Goal: Task Accomplishment & Management: Use online tool/utility

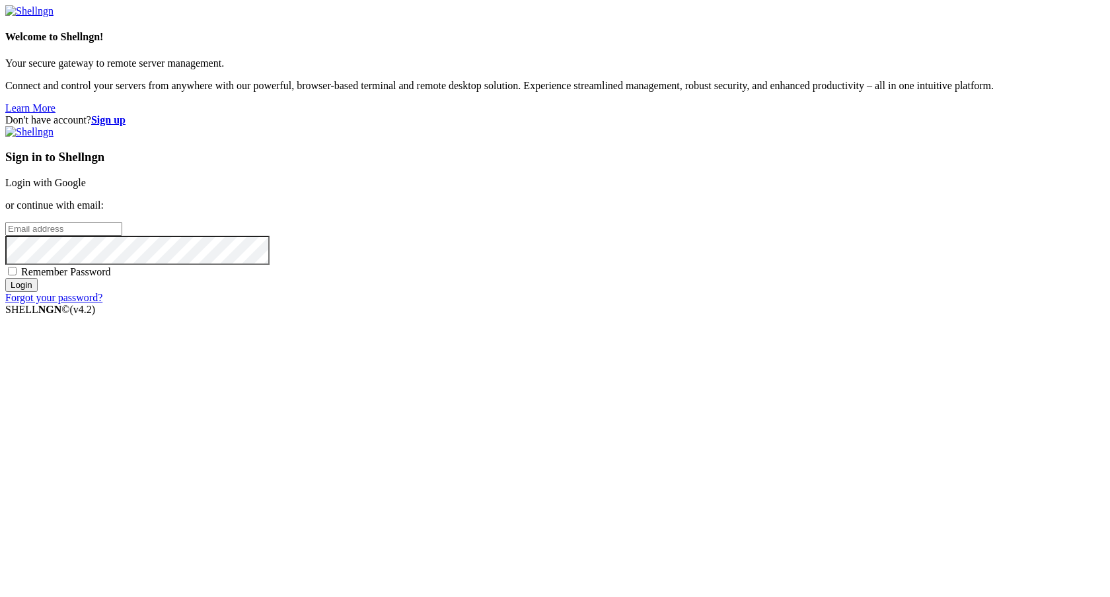
click at [86, 188] on link "Login with Google" at bounding box center [45, 182] width 81 height 11
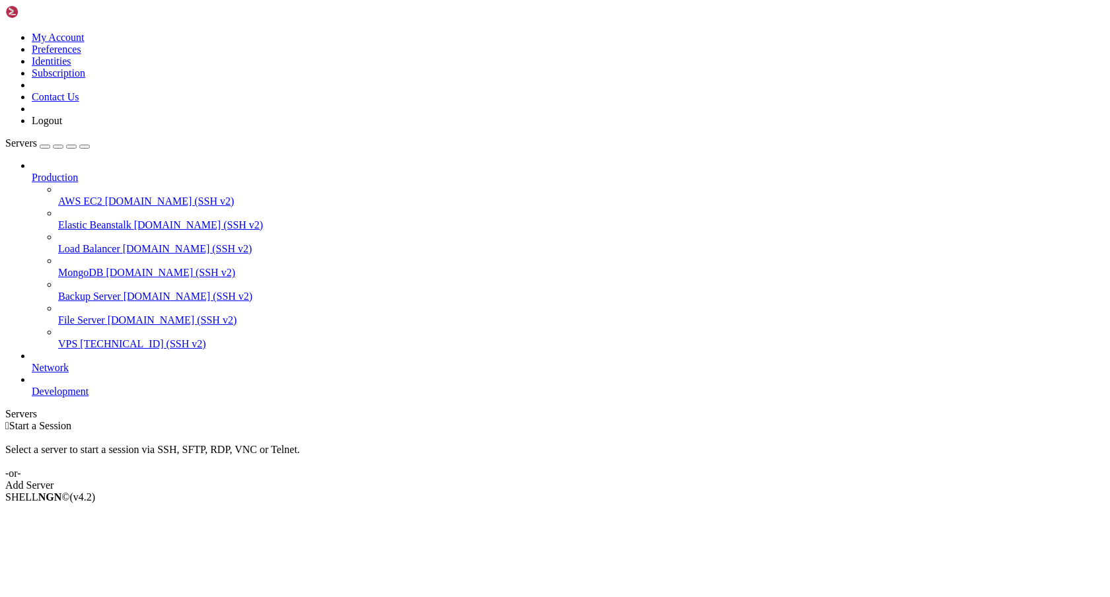
click at [77, 338] on span "VPS" at bounding box center [67, 343] width 19 height 11
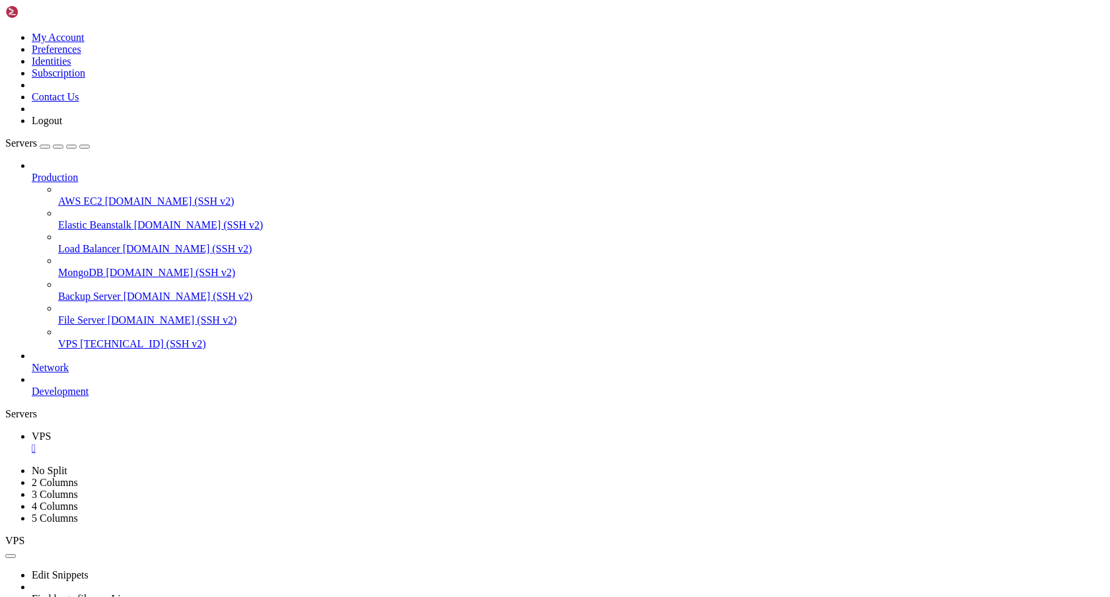
drag, startPoint x: 154, startPoint y: 1138, endPoint x: 13, endPoint y: 690, distance: 469.1
copy div "APP_NAME=Laravel APP_ENV=production APP_KEY=base64:hZiGOg1uRferKlpnU4TJfaGiBeTu…"
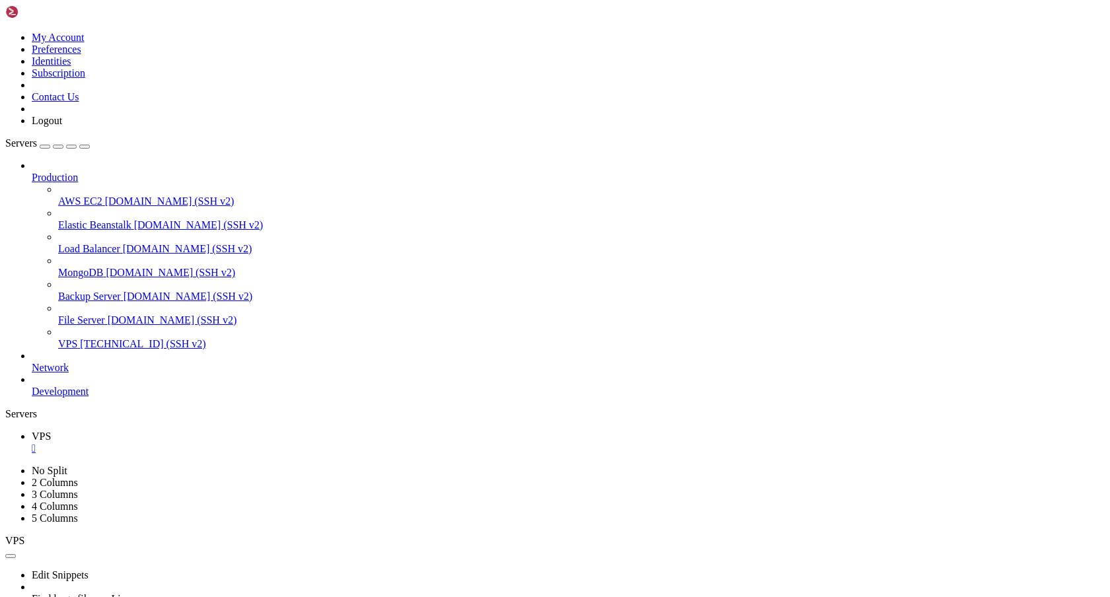
scroll to position [10, 0]
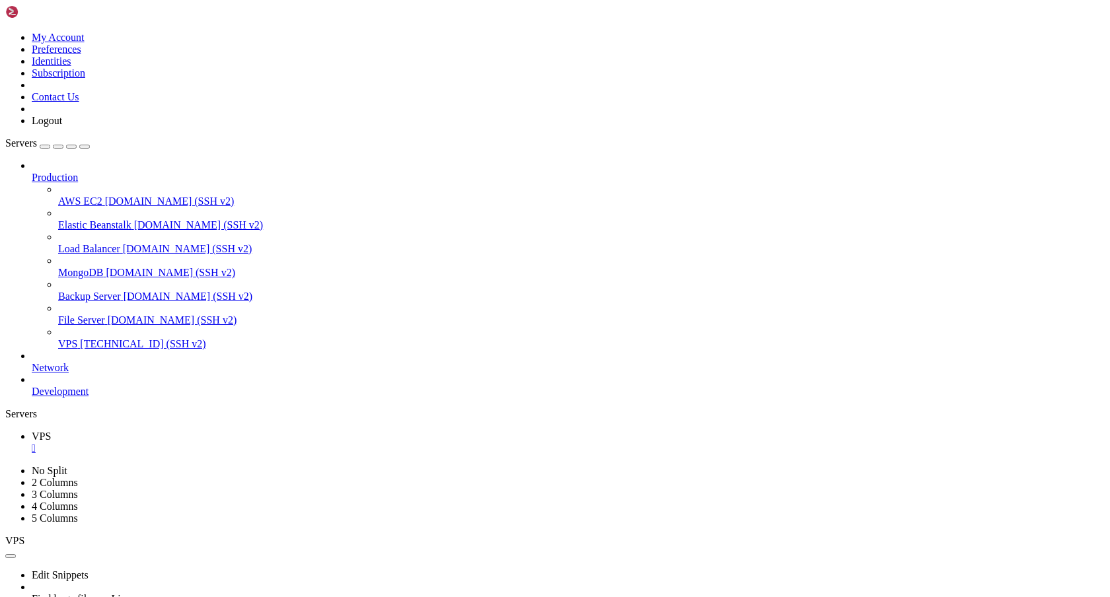
drag, startPoint x: 195, startPoint y: 733, endPoint x: 205, endPoint y: 1200, distance: 467.9
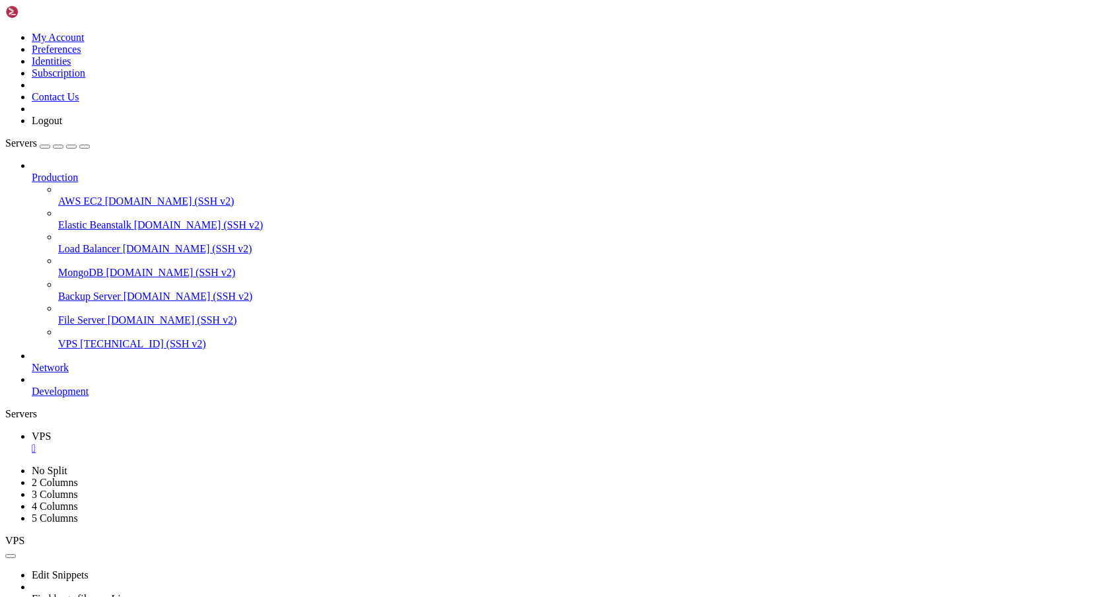
drag, startPoint x: 194, startPoint y: 676, endPoint x: 207, endPoint y: 1159, distance: 483.1
copy div "git pull origin main docker/nginx/default.conf resources/js/app.js resources/js…"
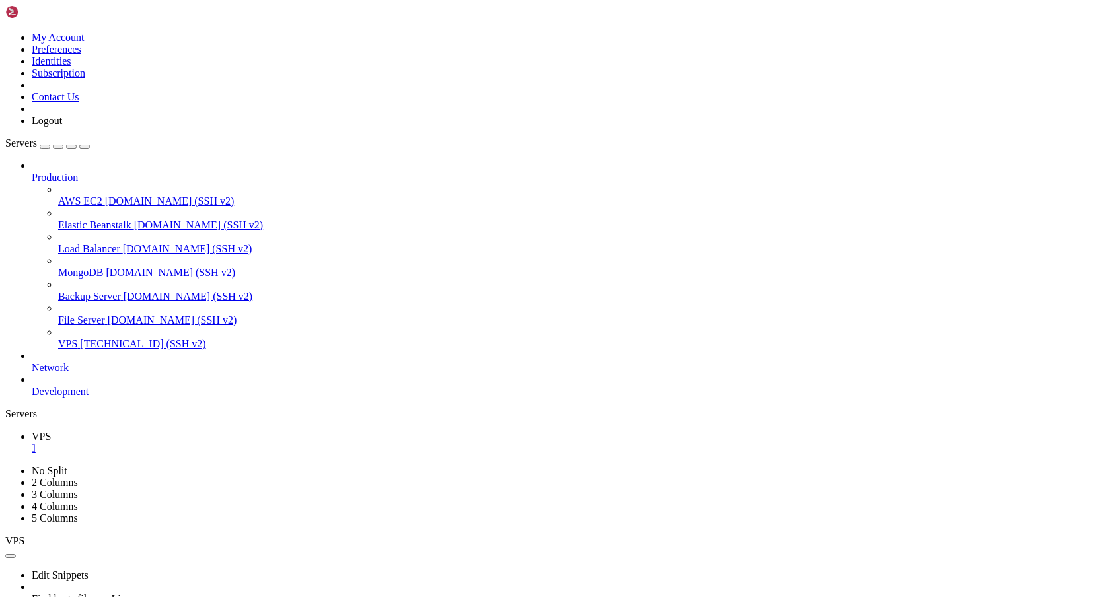
scroll to position [25492, 0]
